Goal: Information Seeking & Learning: Understand process/instructions

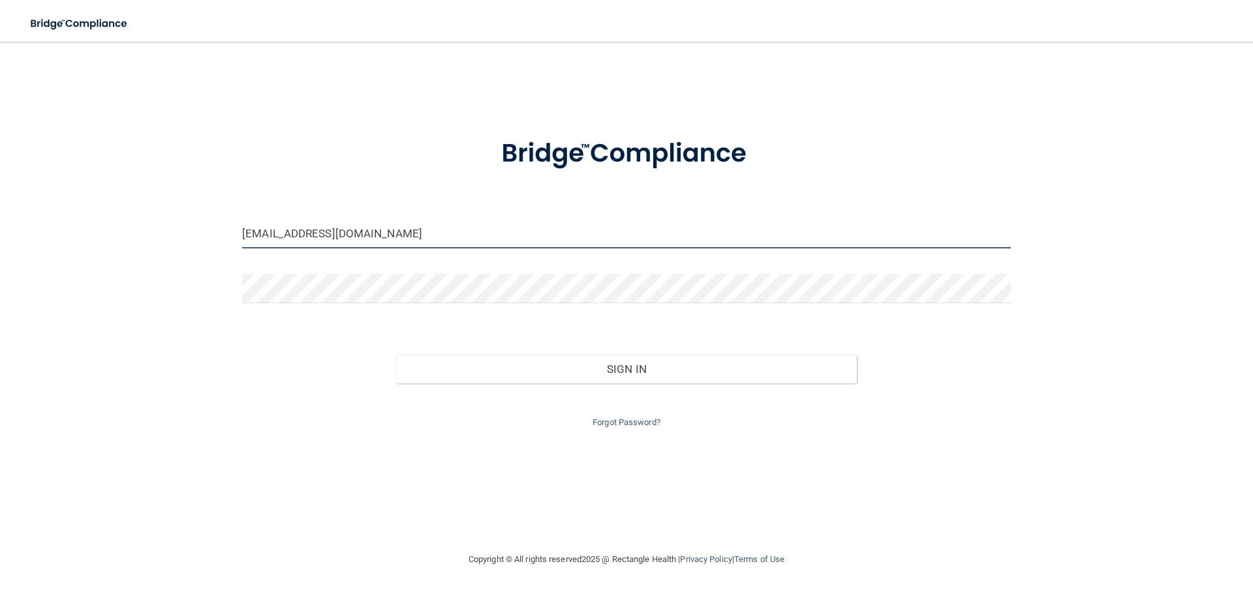
drag, startPoint x: 380, startPoint y: 230, endPoint x: -14, endPoint y: 224, distance: 394.9
click at [0, 224] on html "Toggle navigation Manage My Enterprise Manage My Location [EMAIL_ADDRESS][DOMAI…" at bounding box center [626, 297] width 1253 height 594
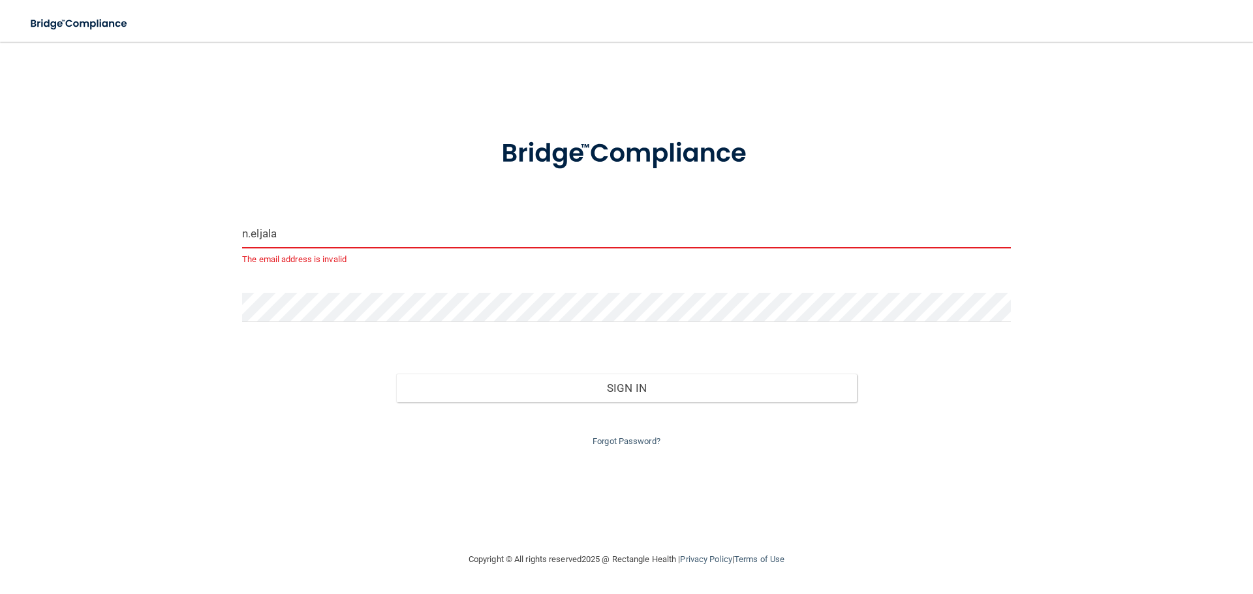
type input "[EMAIL_ADDRESS][DOMAIN_NAME]"
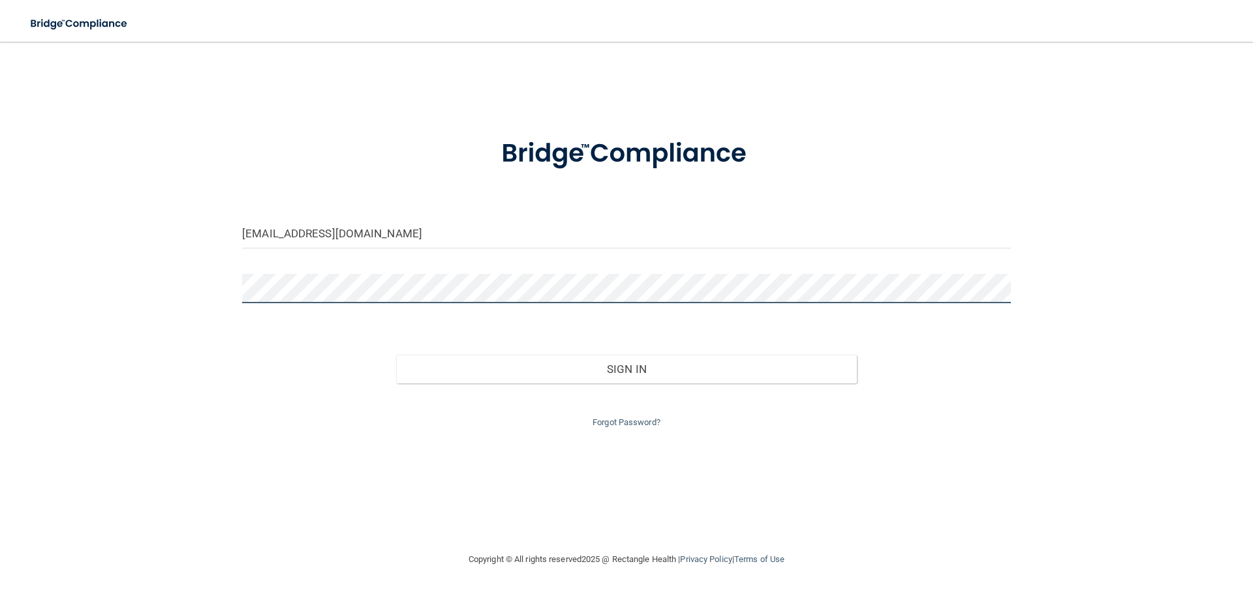
click at [0, 313] on html "Toggle navigation Manage My Enterprise Manage My Location [EMAIL_ADDRESS][DOMAI…" at bounding box center [626, 297] width 1253 height 594
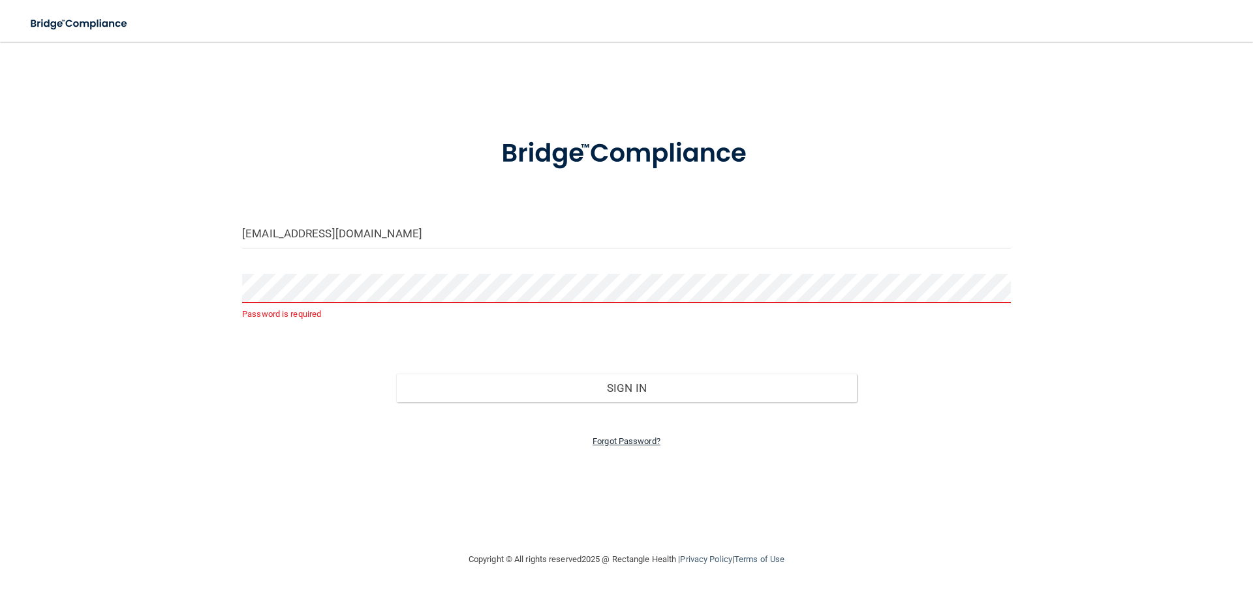
click at [648, 442] on link "Forgot Password?" at bounding box center [627, 442] width 68 height 10
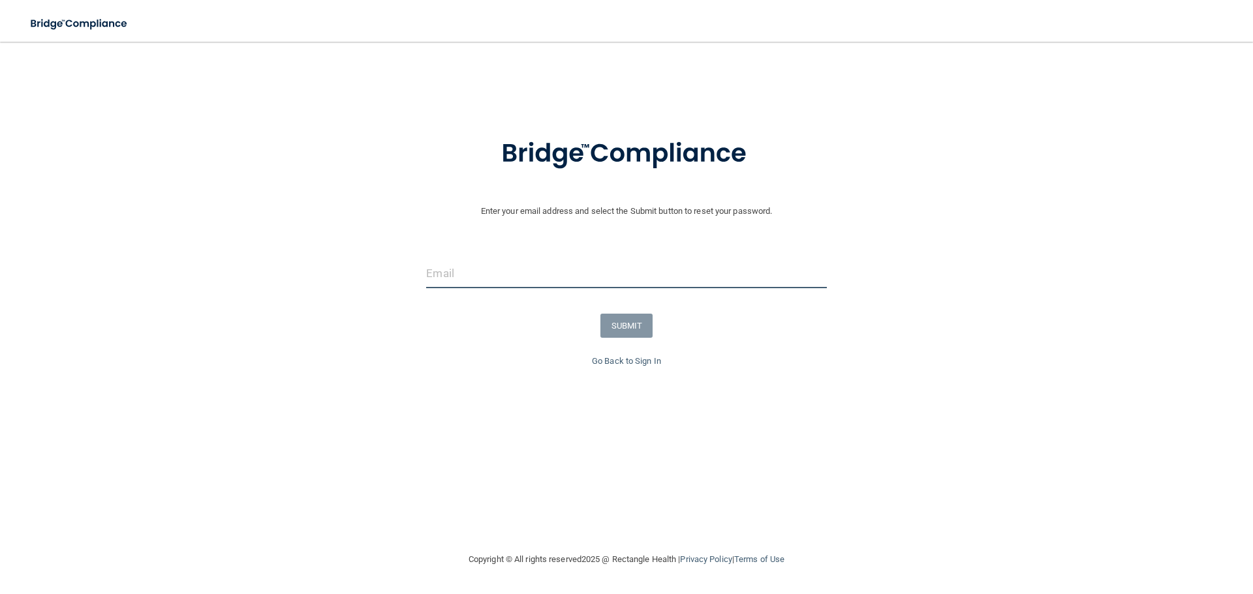
click at [636, 286] on input "email" at bounding box center [626, 273] width 400 height 29
type input "[EMAIL_ADDRESS][DOMAIN_NAME]"
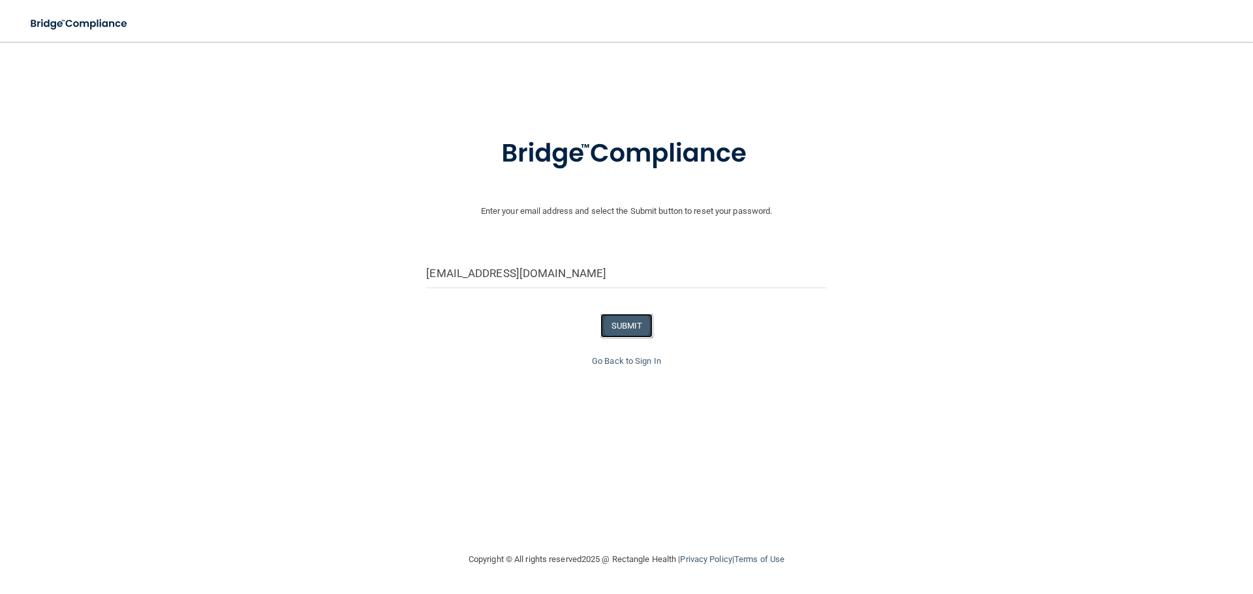
click at [641, 334] on button "SUBMIT" at bounding box center [626, 326] width 53 height 24
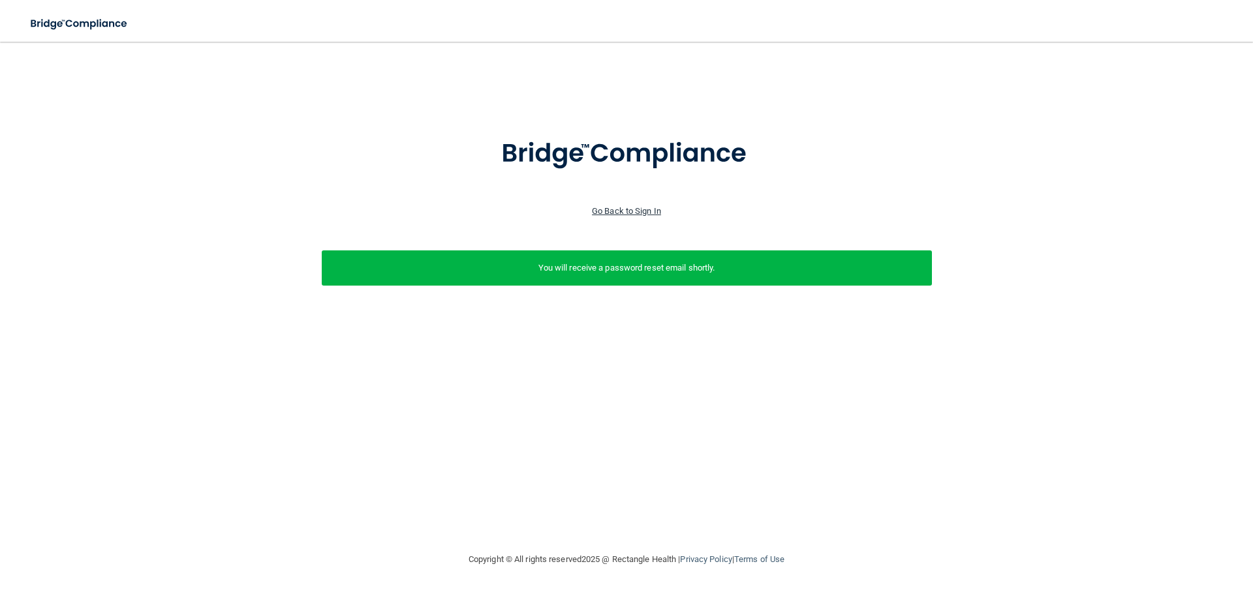
click at [620, 209] on link "Go Back to Sign In" at bounding box center [626, 211] width 69 height 10
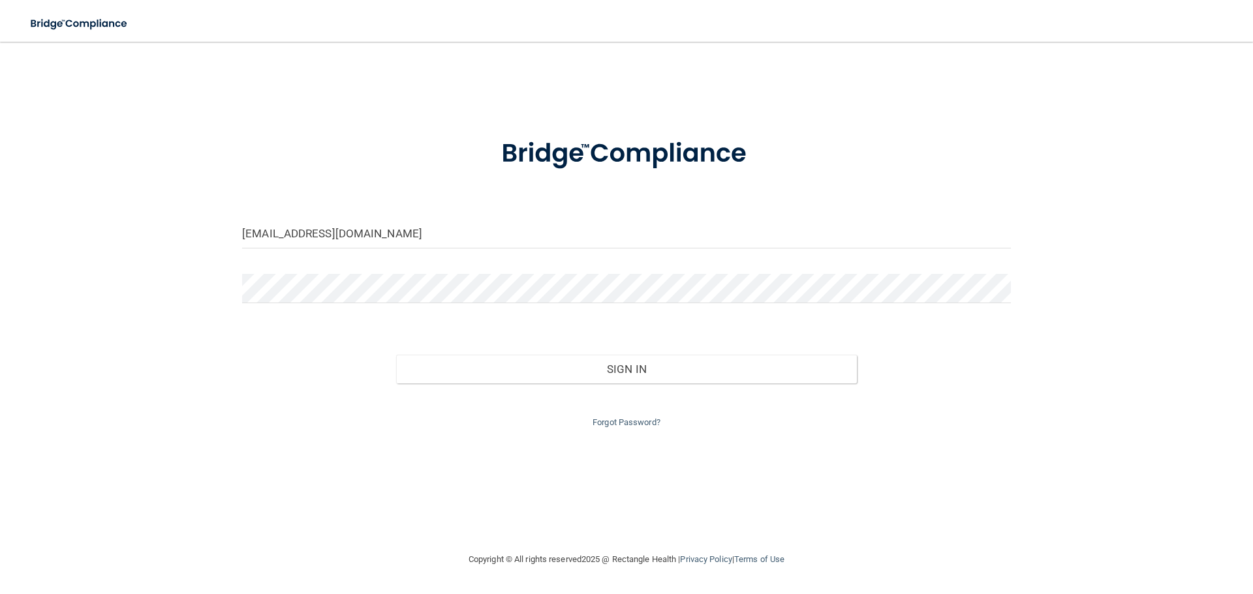
click at [337, 255] on div "[EMAIL_ADDRESS][DOMAIN_NAME]" at bounding box center [626, 238] width 788 height 39
drag, startPoint x: 422, startPoint y: 234, endPoint x: -666, endPoint y: 323, distance: 1091.5
click at [0, 323] on html "Toggle navigation Manage My Enterprise Manage My Location [EMAIL_ADDRESS][DOMAI…" at bounding box center [626, 297] width 1253 height 594
type input "[EMAIL_ADDRESS][DOMAIN_NAME]"
click at [0, 312] on html "Toggle navigation Manage My Enterprise Manage My Location [EMAIL_ADDRESS][DOMAI…" at bounding box center [626, 297] width 1253 height 594
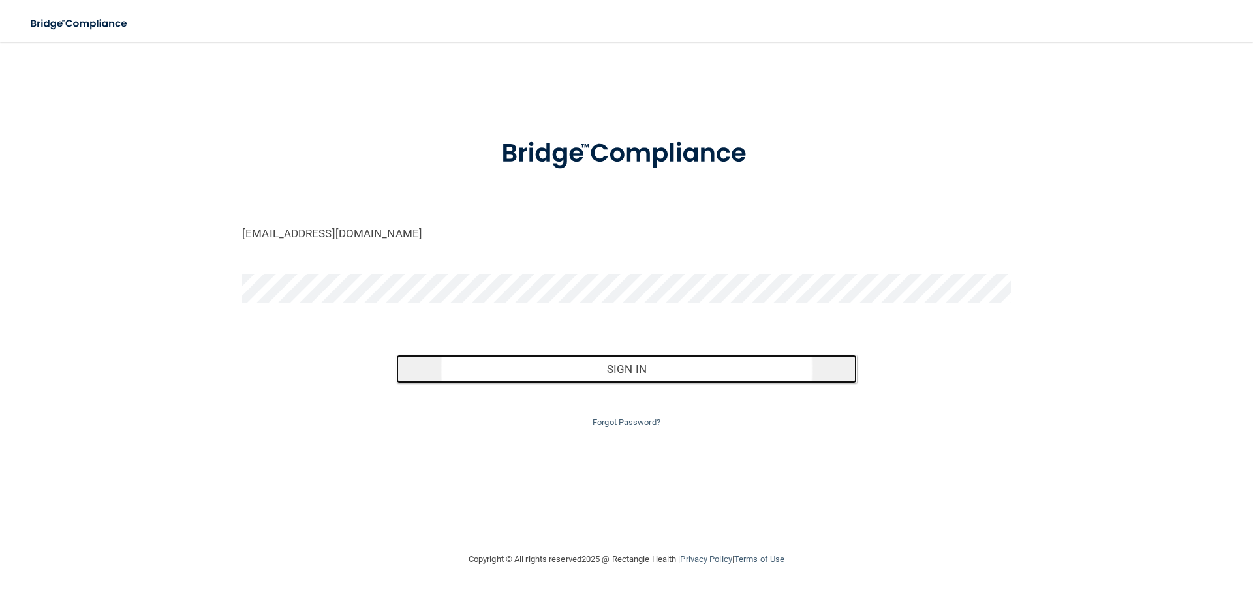
click at [641, 378] on button "Sign In" at bounding box center [626, 369] width 461 height 29
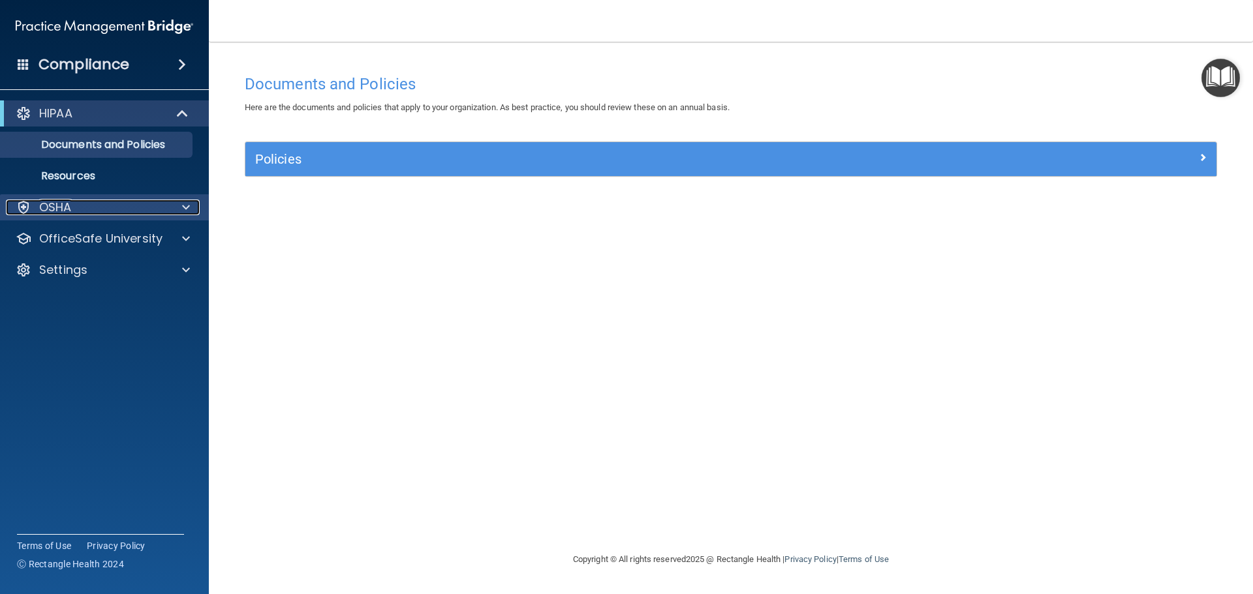
click at [126, 200] on div "OSHA" at bounding box center [87, 208] width 162 height 16
click at [69, 206] on p "OSHA" at bounding box center [55, 208] width 33 height 16
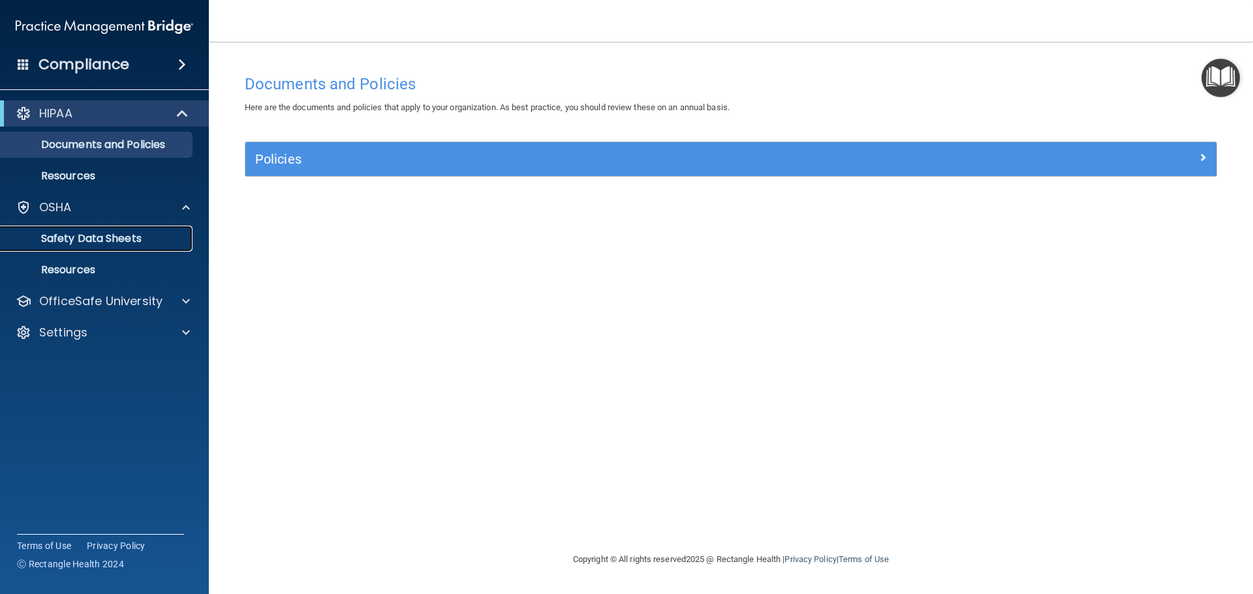
click at [146, 242] on p "Safety Data Sheets" at bounding box center [97, 238] width 178 height 13
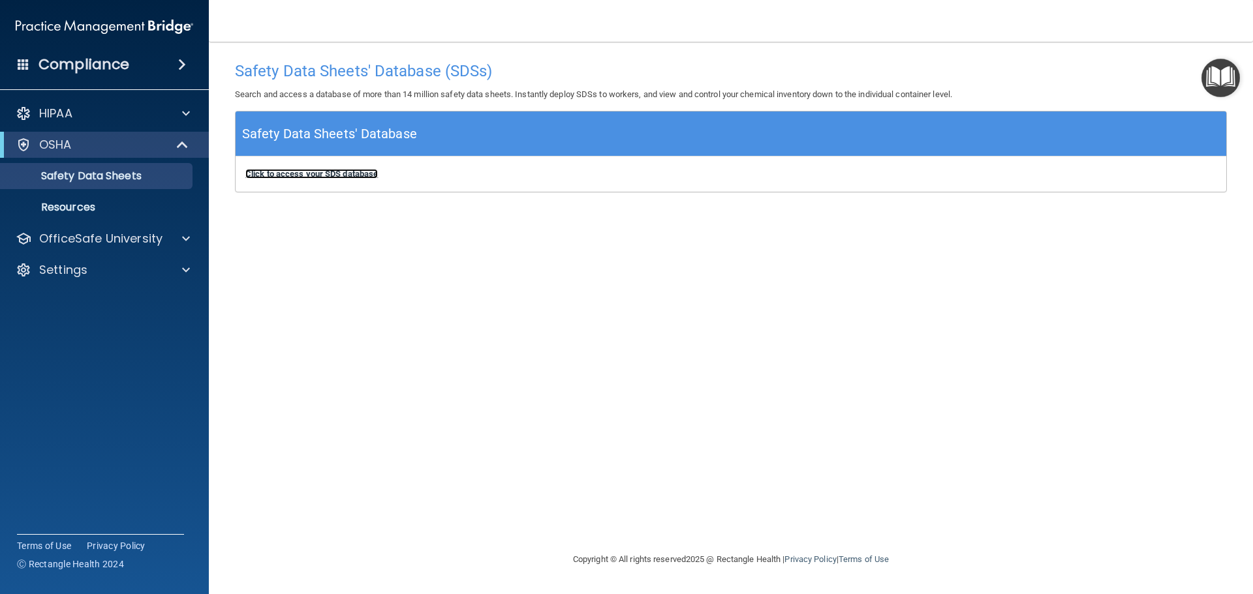
click at [292, 174] on b "Click to access your SDS database" at bounding box center [311, 174] width 132 height 10
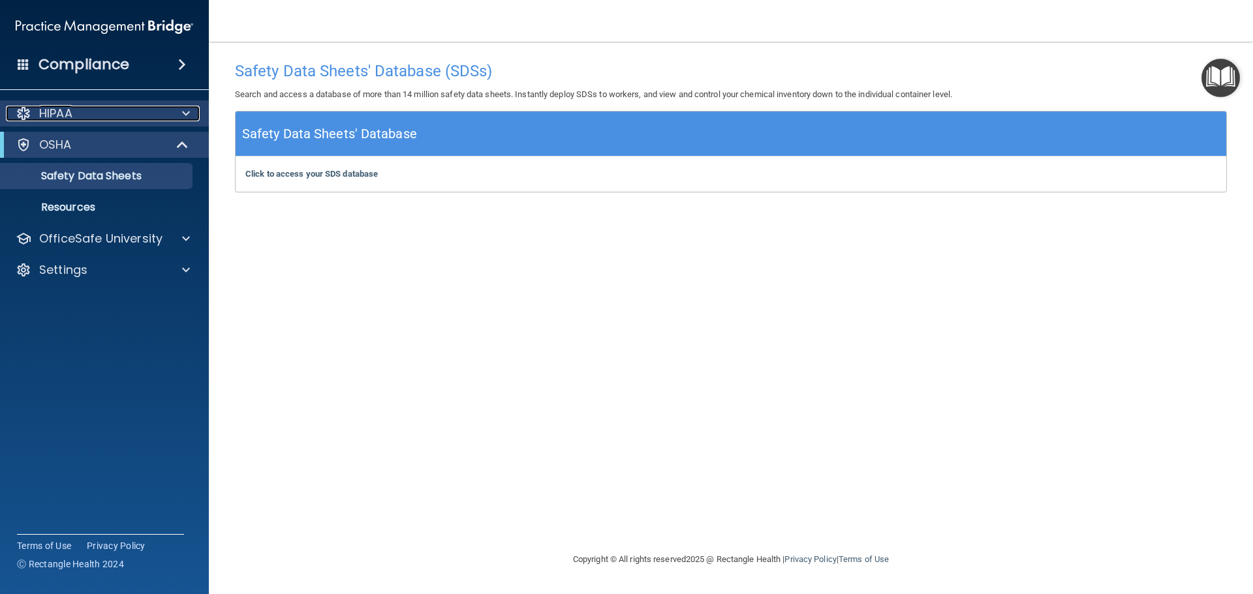
click at [112, 113] on div "HIPAA" at bounding box center [87, 114] width 162 height 16
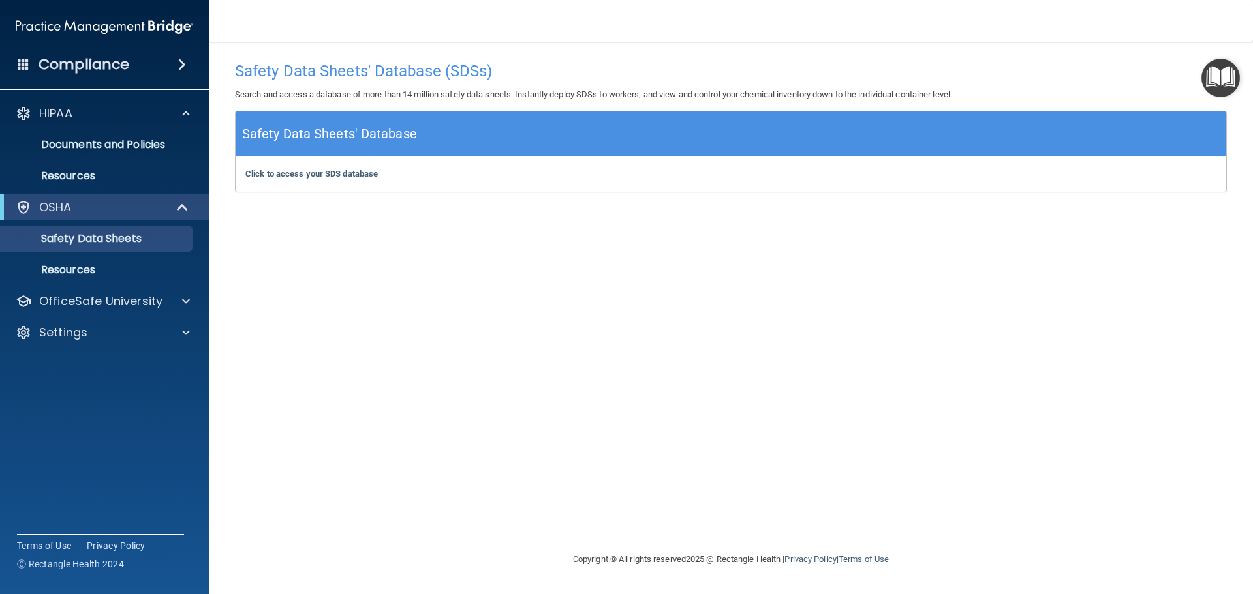
click at [170, 57] on div "Compliance" at bounding box center [104, 64] width 209 height 29
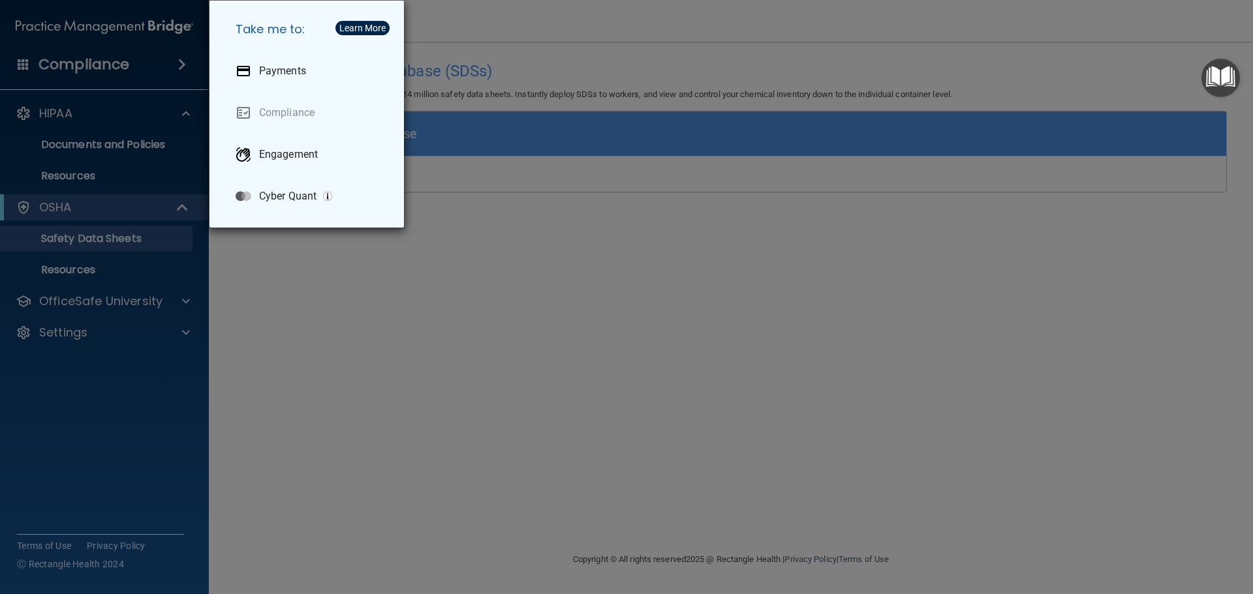
click at [534, 280] on div "Take me to: Payments Compliance Engagement Cyber Quant" at bounding box center [626, 297] width 1253 height 594
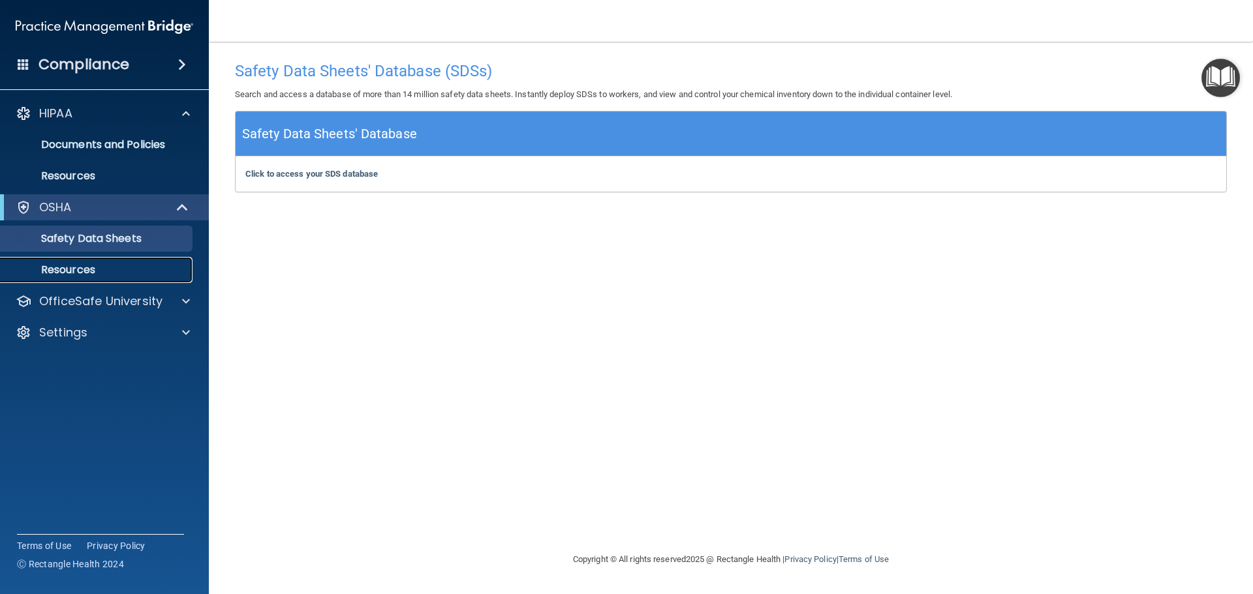
click at [103, 266] on p "Resources" at bounding box center [97, 270] width 178 height 13
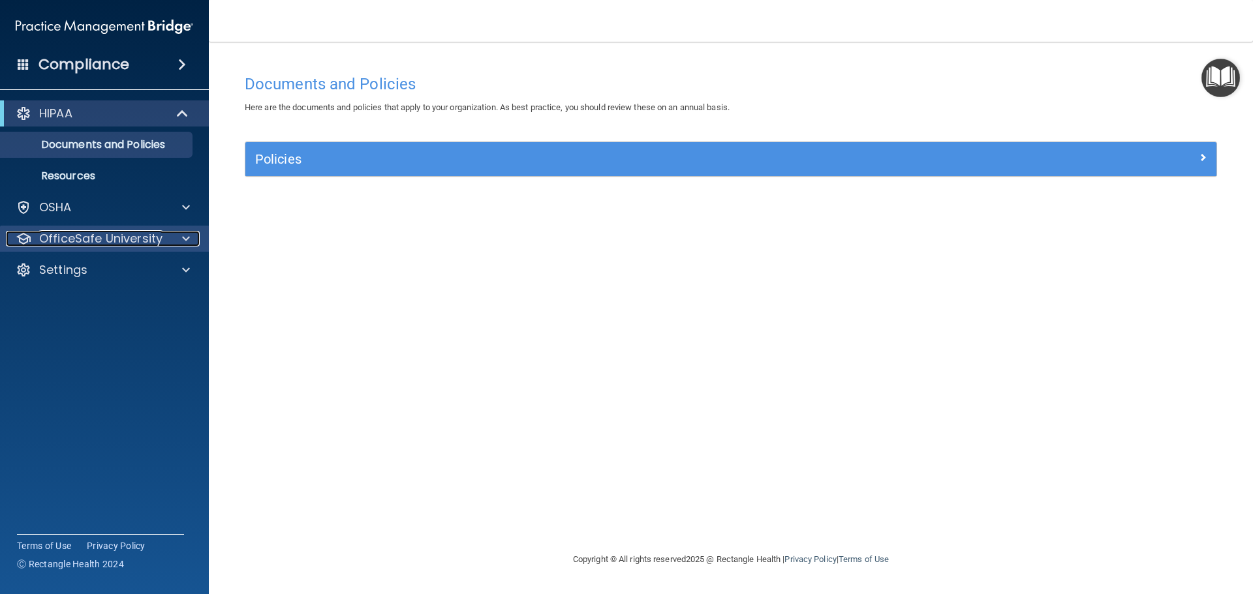
click at [103, 233] on p "OfficeSafe University" at bounding box center [100, 239] width 123 height 16
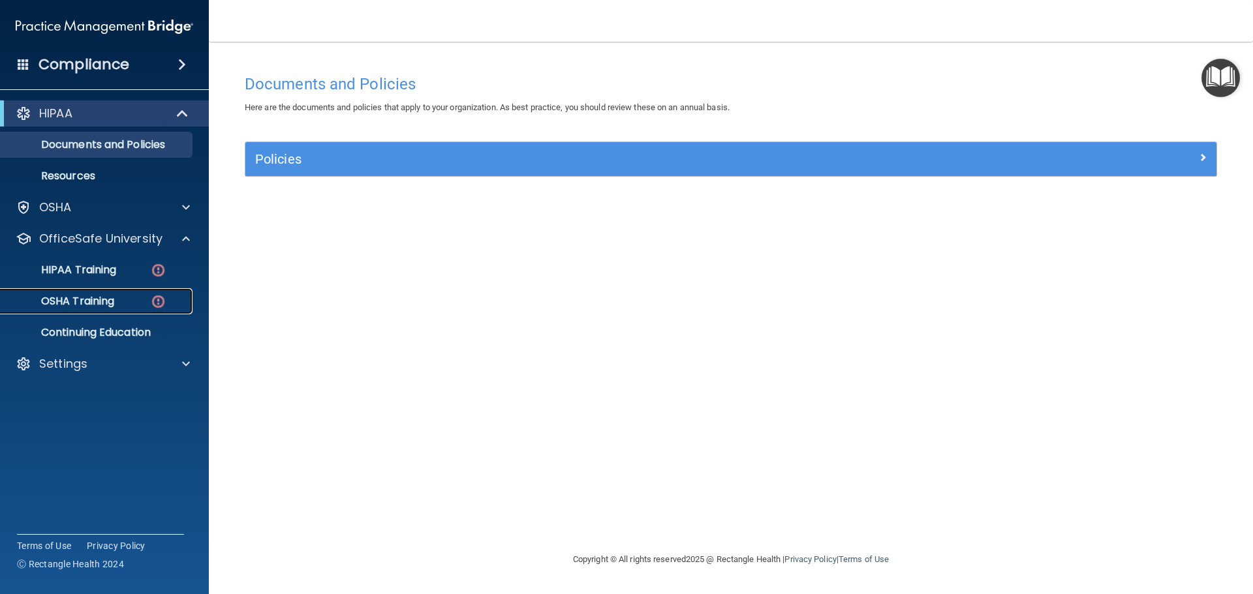
click at [112, 301] on p "OSHA Training" at bounding box center [61, 301] width 106 height 13
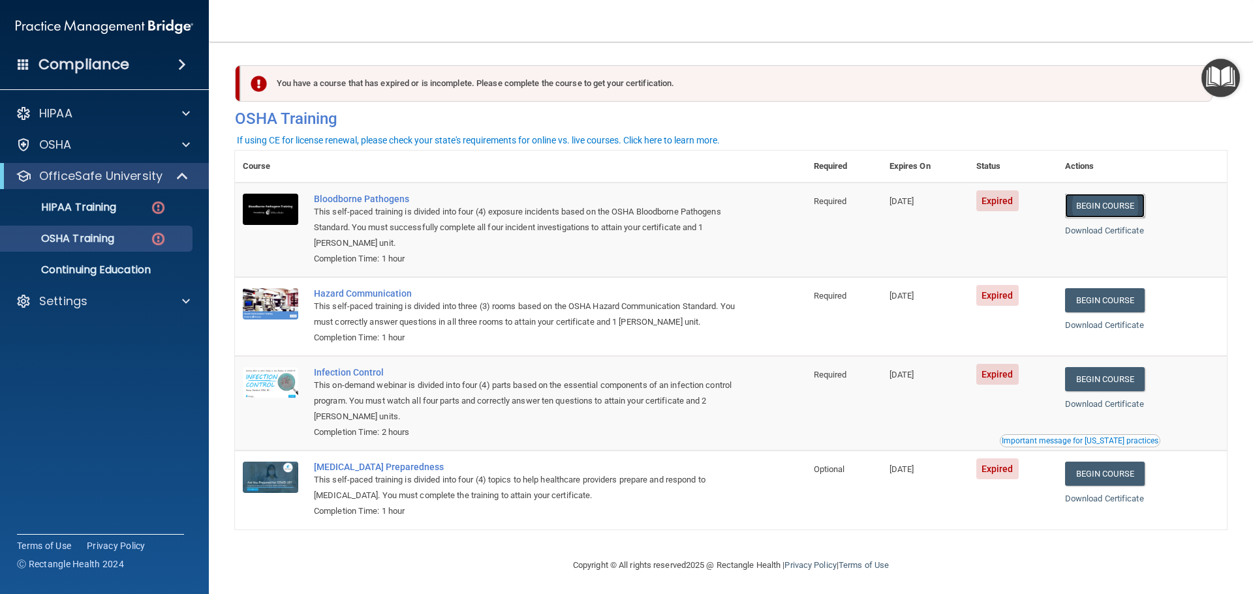
click at [1111, 208] on link "Begin Course" at bounding box center [1105, 206] width 80 height 24
